Goal: Find specific page/section

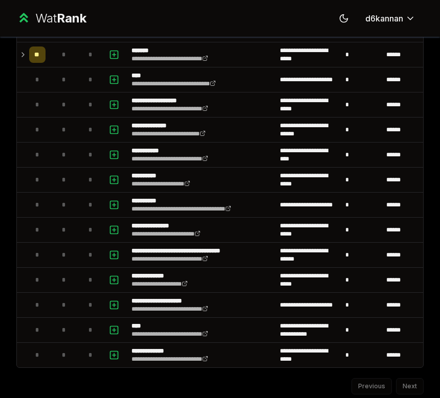
scroll to position [1077, 0]
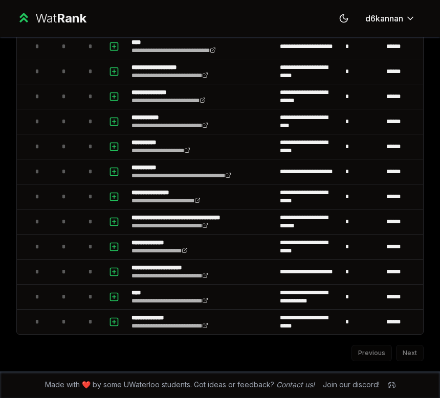
click at [406, 356] on div "Previous Next" at bounding box center [219, 348] width 407 height 27
click at [420, 354] on div "Previous Next" at bounding box center [219, 348] width 407 height 27
click at [409, 353] on div "Previous Next" at bounding box center [219, 348] width 407 height 27
click at [407, 354] on div "Previous Next" at bounding box center [219, 348] width 407 height 27
click at [380, 354] on div "Previous Next" at bounding box center [219, 348] width 407 height 27
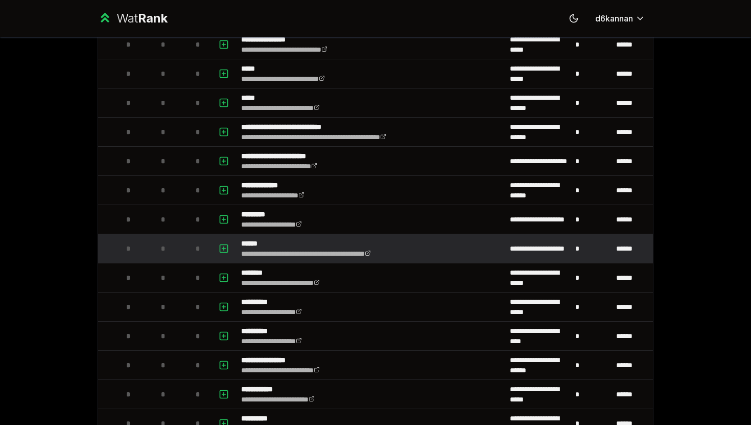
scroll to position [523, 0]
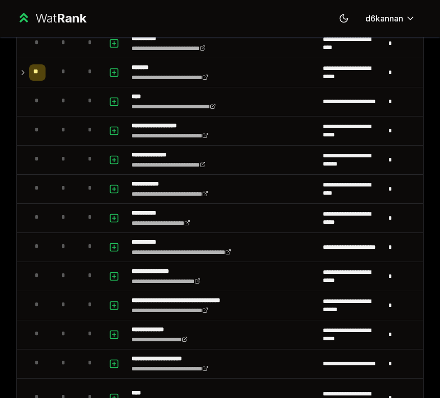
scroll to position [940, 0]
